Goal: Information Seeking & Learning: Learn about a topic

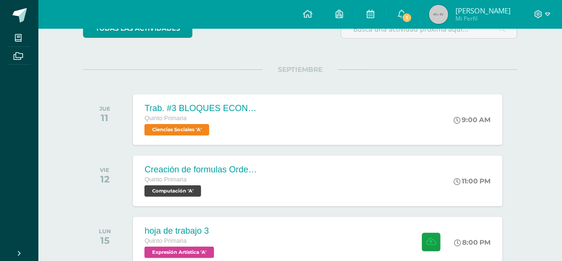
scroll to position [95, 0]
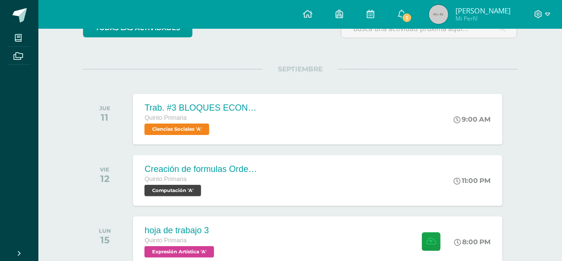
click at [190, 182] on div "Quinto Primaria" at bounding box center [201, 180] width 115 height 11
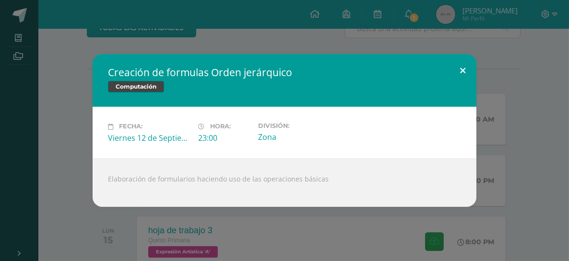
click at [458, 71] on button at bounding box center [462, 70] width 27 height 33
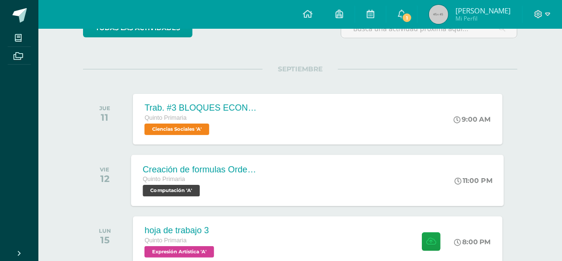
click at [367, 183] on div "Creación de formulas Orden jerárquico Quinto Primaria Computación 'A' 11:00 PM …" at bounding box center [317, 180] width 373 height 51
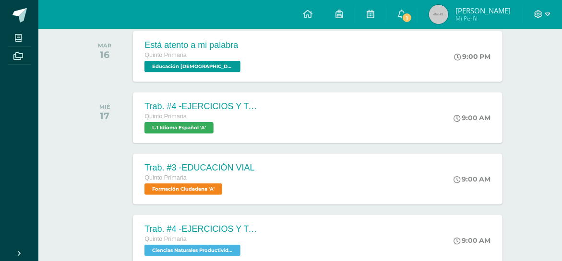
scroll to position [343, 0]
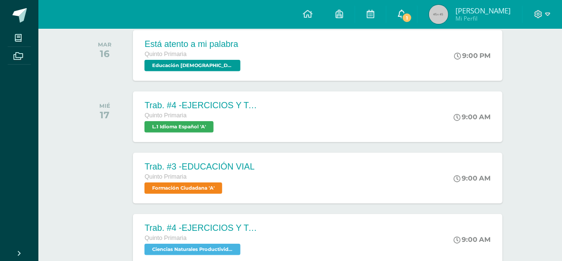
click at [412, 14] on span "1" at bounding box center [407, 17] width 11 height 11
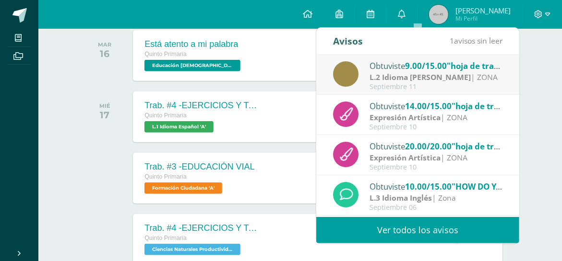
click at [425, 73] on strong "L.2 Idioma [PERSON_NAME]" at bounding box center [419, 77] width 101 height 11
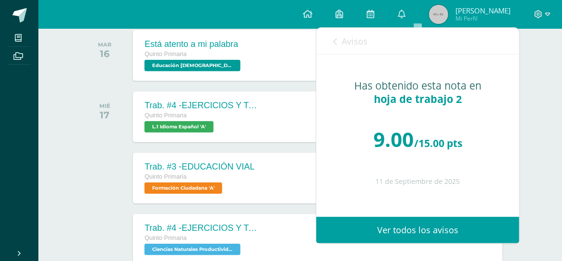
click at [332, 42] on div "Avisos 0 avisos sin leer Avisos" at bounding box center [417, 41] width 203 height 27
click at [336, 45] on icon at bounding box center [335, 42] width 4 height 8
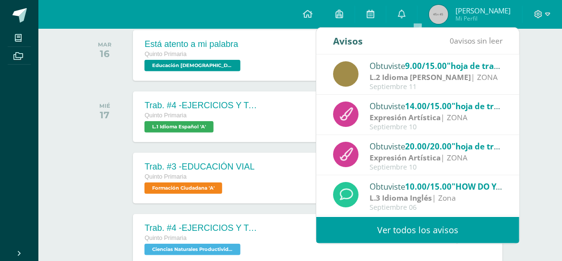
click at [478, 162] on div "Expresión Artística | ZONA" at bounding box center [435, 158] width 133 height 11
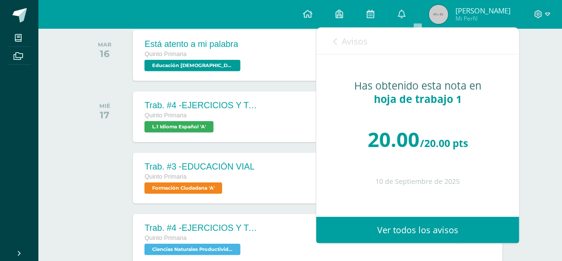
click at [336, 44] on icon at bounding box center [335, 42] width 4 height 8
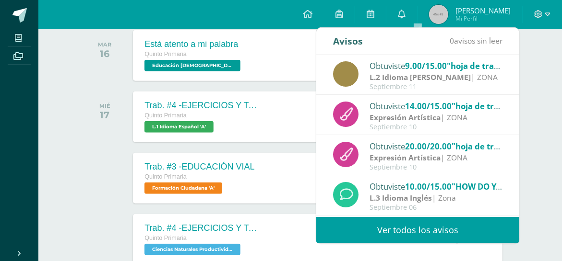
click at [472, 125] on div "Septiembre 10" at bounding box center [435, 127] width 133 height 8
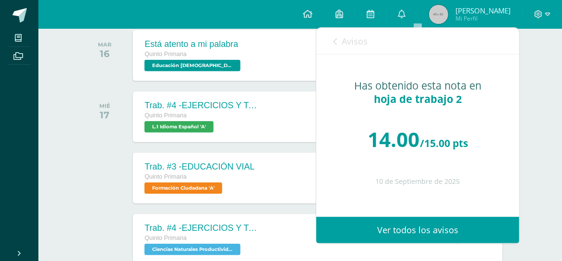
click at [334, 43] on icon at bounding box center [335, 42] width 4 height 8
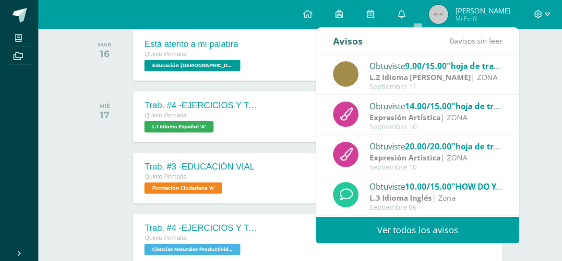
click at [487, 190] on span ""HOW DO YOU SPELL THAT?"" at bounding box center [507, 186] width 113 height 11
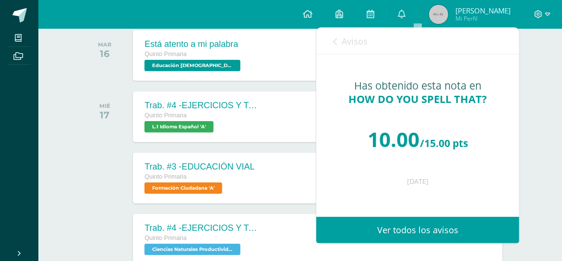
click at [389, 100] on span "HOW DO YOU SPELL THAT?" at bounding box center [418, 99] width 138 height 14
click at [333, 42] on icon at bounding box center [335, 42] width 4 height 8
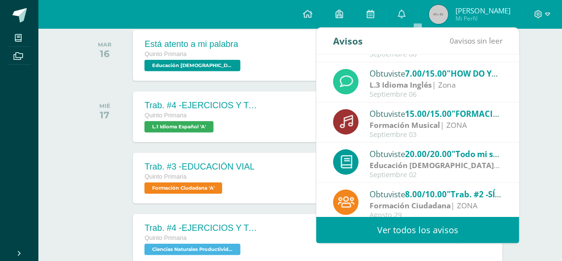
scroll to position [160, 0]
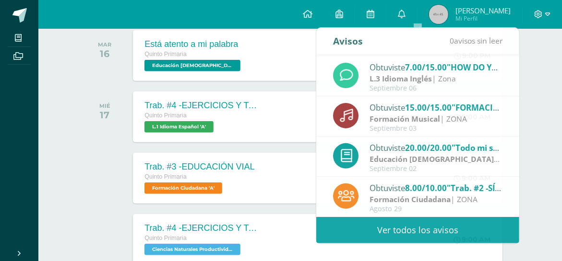
click at [542, 98] on div "Actividades recientes y próximas Tablero Pendientes de entrega Entregadas todas…" at bounding box center [299, 186] width 523 height 1003
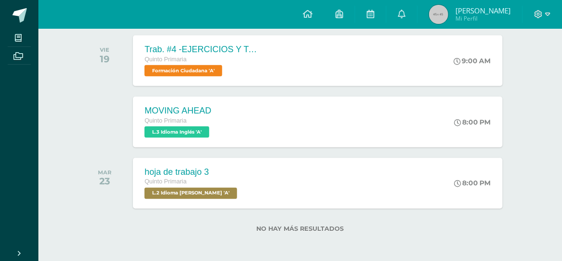
scroll to position [769, 0]
